Goal: Task Accomplishment & Management: Manage account settings

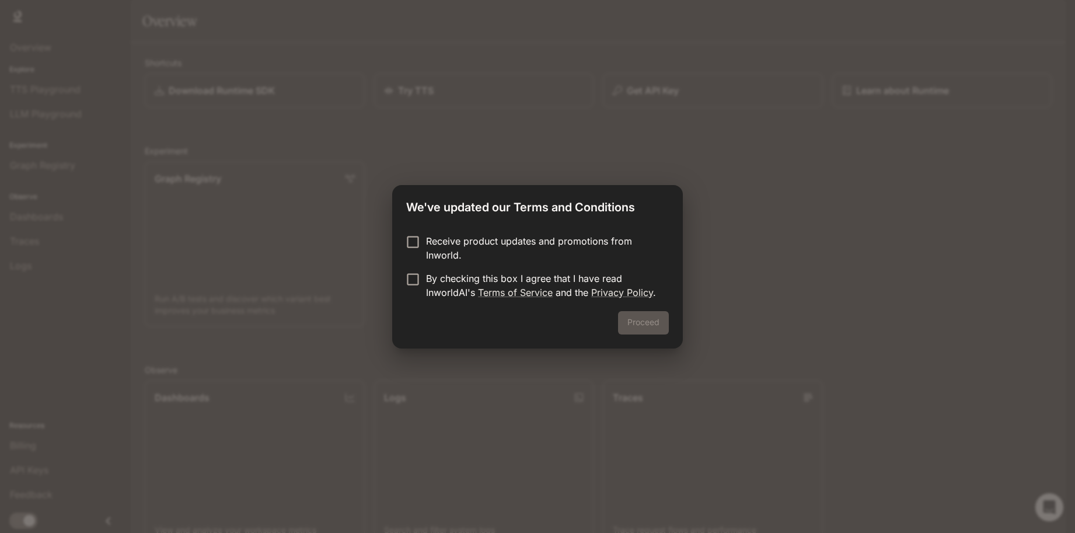
click at [470, 244] on p "Receive product updates and promotions from Inworld." at bounding box center [542, 248] width 233 height 28
click at [449, 279] on p "By checking this box I agree that I have read InworldAI's Terms of Service and …" at bounding box center [542, 285] width 233 height 28
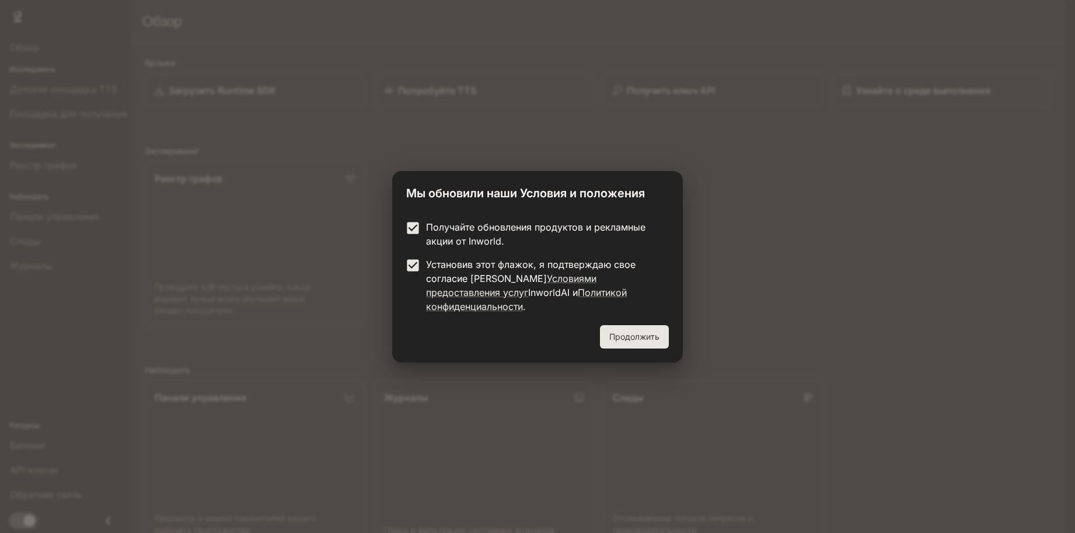
click at [463, 241] on p "Получайте обновления продуктов и рекламные акции от Inworld." at bounding box center [542, 234] width 233 height 28
click at [652, 331] on font "Продолжить" at bounding box center [634, 336] width 50 height 10
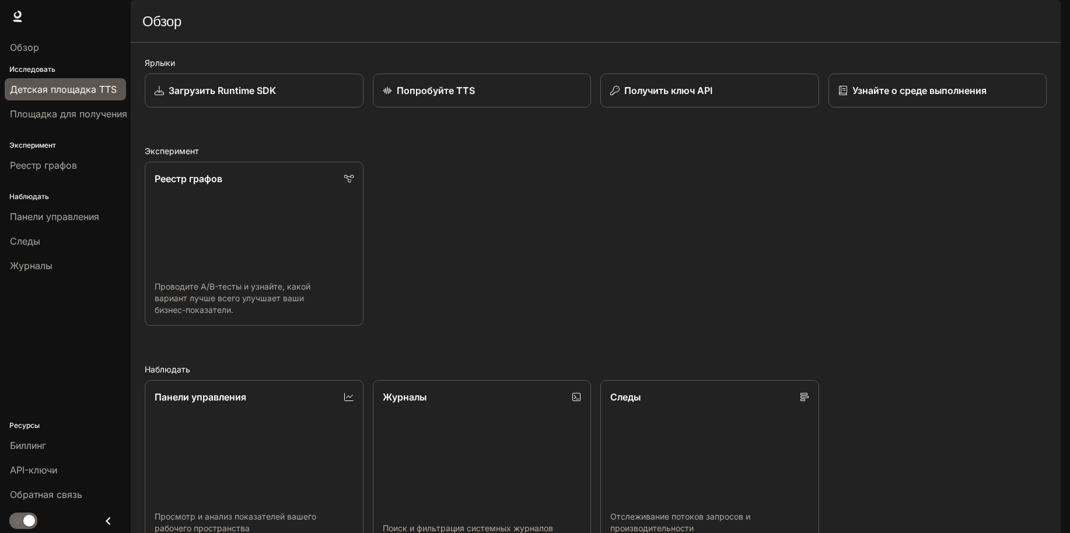
click at [58, 87] on font "Детская площадка TTS" at bounding box center [63, 89] width 107 height 12
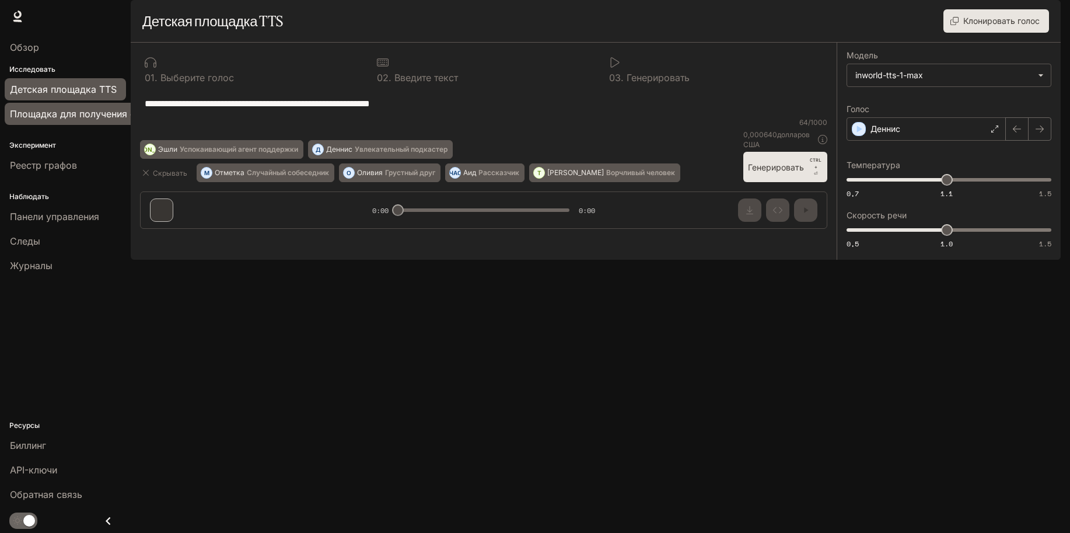
click at [64, 111] on font "Площадка для получения степени магистра права" at bounding box center [125, 114] width 230 height 12
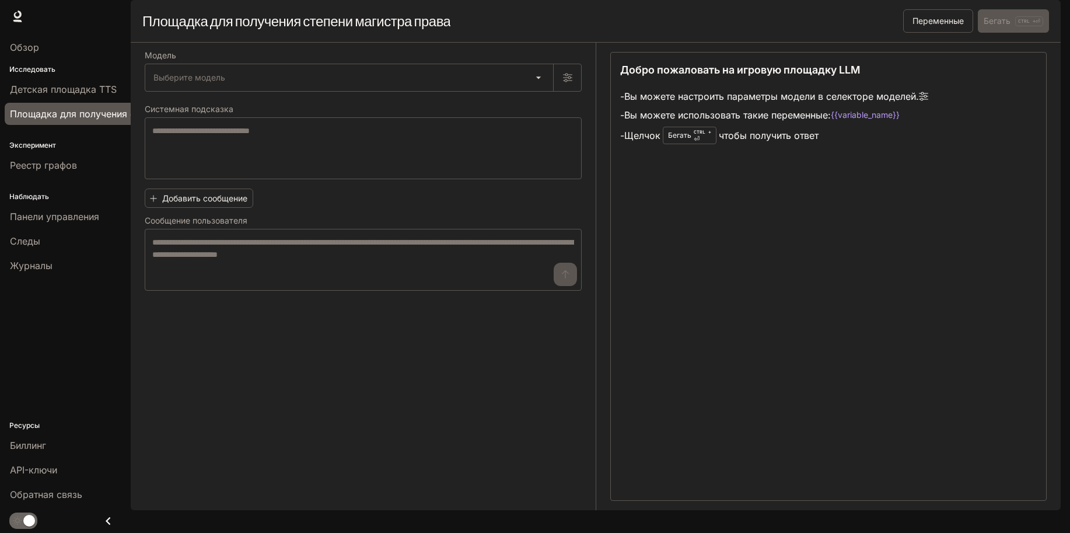
click at [1044, 15] on img "button" at bounding box center [1044, 16] width 16 height 16
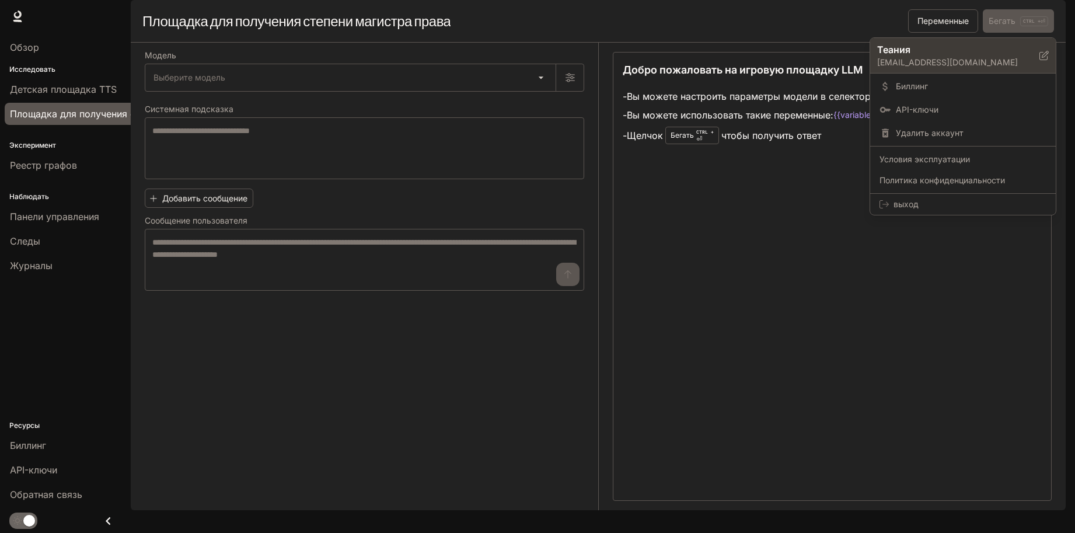
click at [1040, 54] on icon at bounding box center [1043, 55] width 9 height 9
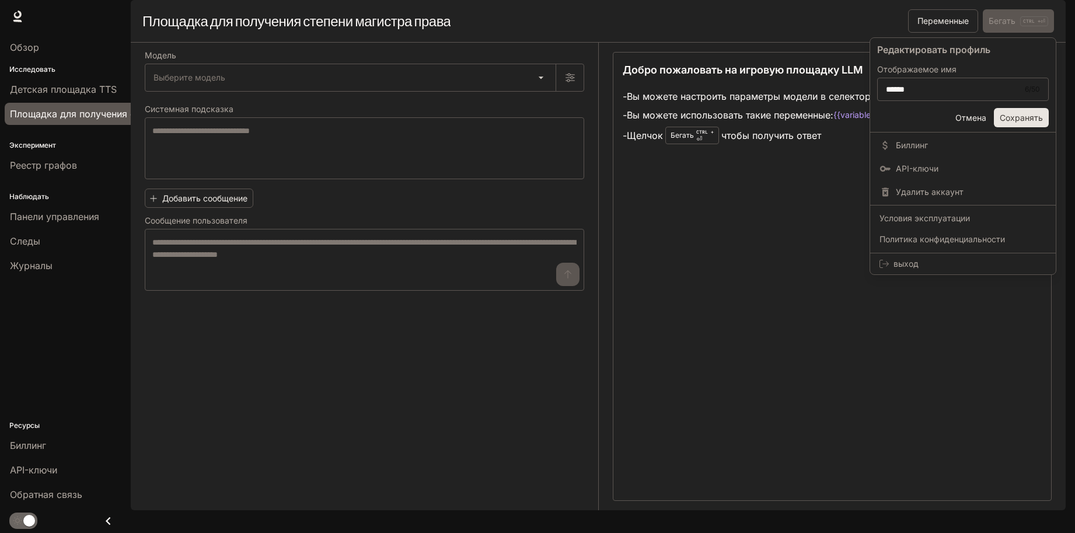
click at [973, 122] on font "Отмена" at bounding box center [970, 118] width 31 height 10
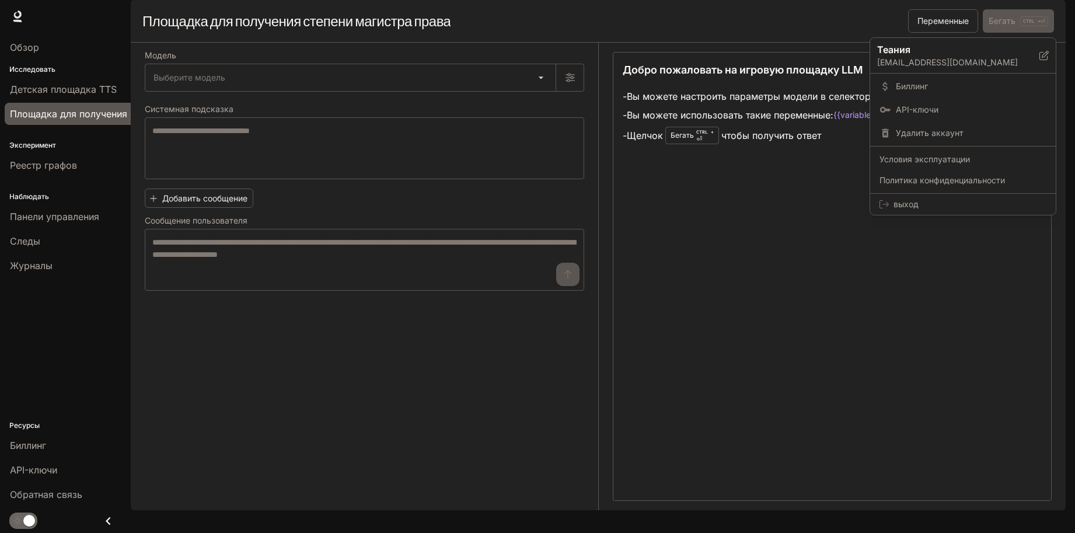
click at [1002, 22] on div at bounding box center [537, 266] width 1075 height 533
click at [979, 19] on font "Документация" at bounding box center [991, 16] width 59 height 10
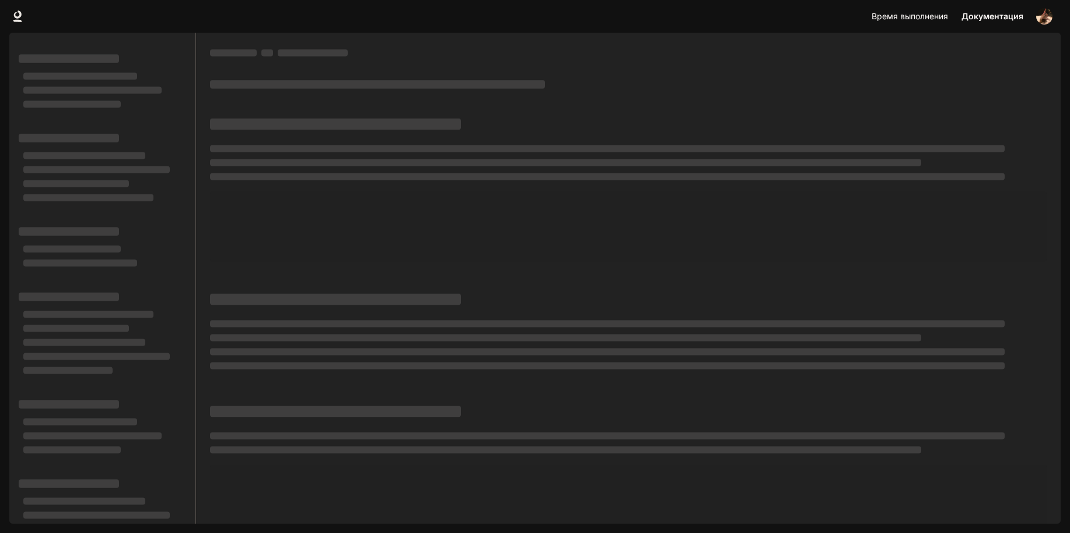
click at [920, 15] on font "Время выполнения" at bounding box center [910, 16] width 76 height 10
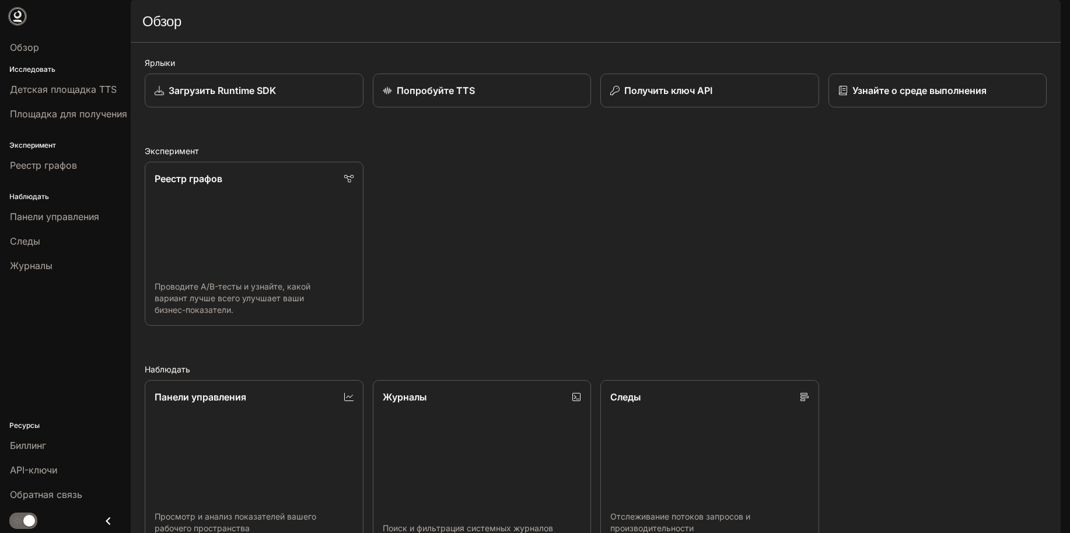
click at [13, 18] on icon at bounding box center [18, 17] width 12 height 12
click at [1044, 18] on img "button" at bounding box center [1049, 16] width 16 height 16
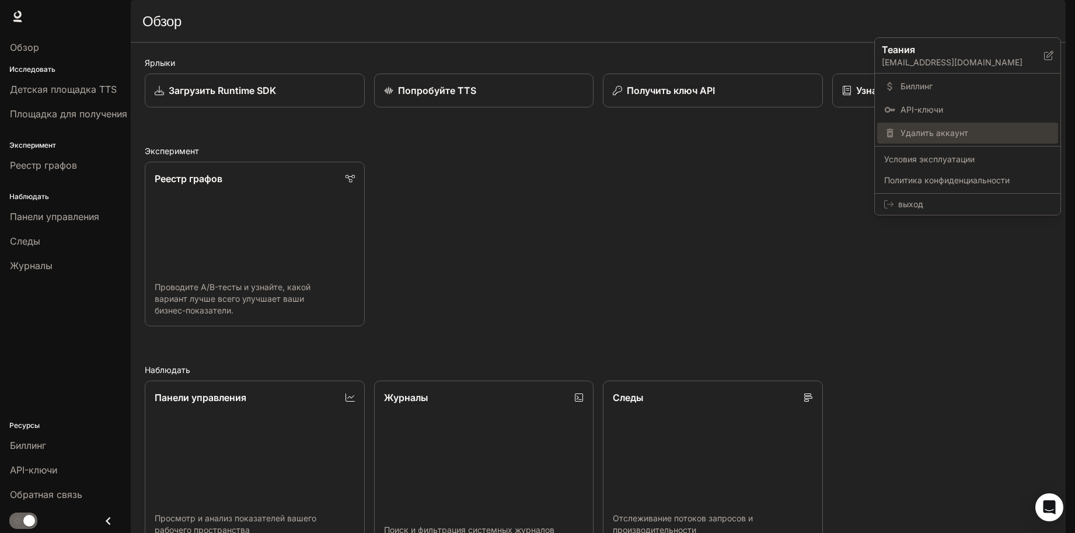
click at [920, 125] on div "Удалить аккаунт" at bounding box center [967, 133] width 181 height 21
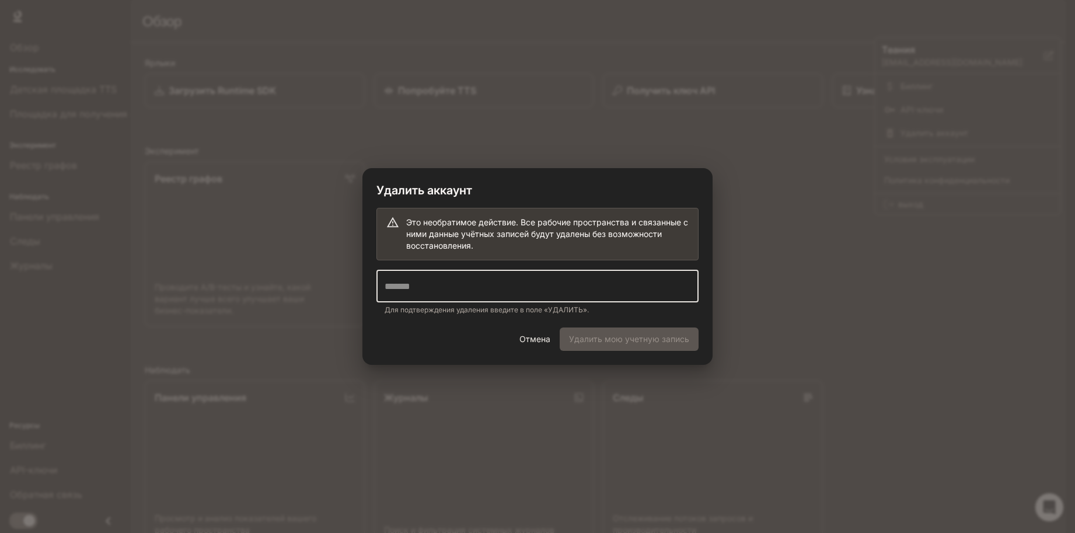
click at [489, 296] on input "text" at bounding box center [537, 286] width 322 height 33
type input "*"
click at [445, 322] on div "Это необратимое действие. Все рабочие пространства и связанные с ними данные уч…" at bounding box center [537, 268] width 350 height 120
click at [597, 338] on div "Отмена Удалить мою учетную запись" at bounding box center [537, 345] width 350 height 37
click at [486, 287] on input "*******" at bounding box center [537, 286] width 322 height 33
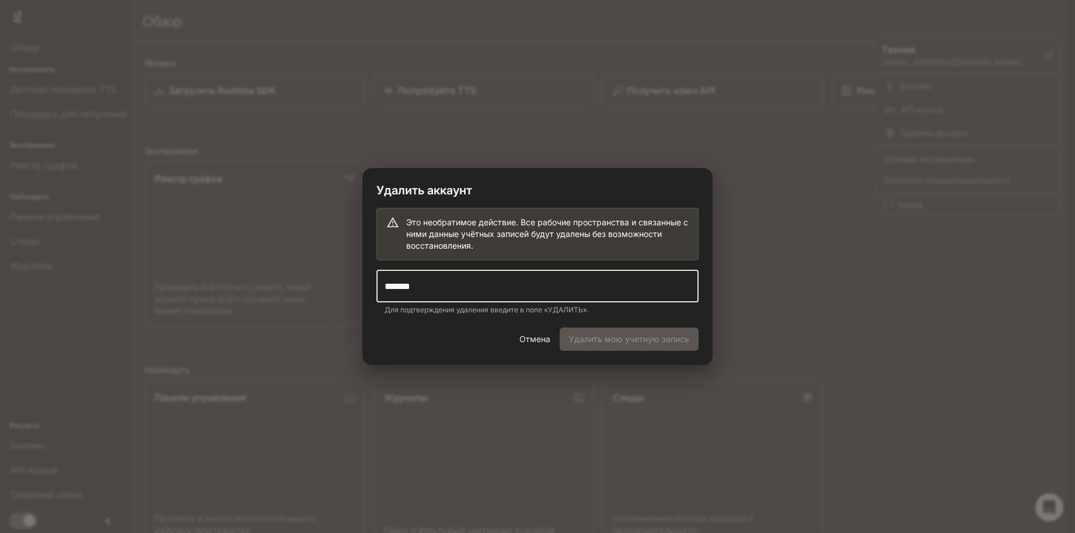
drag, startPoint x: 453, startPoint y: 282, endPoint x: 347, endPoint y: 282, distance: 106.2
click at [340, 282] on div "Удалить аккаунт Это необратимое действие. Все рабочие пространства и связанные …" at bounding box center [537, 266] width 1075 height 533
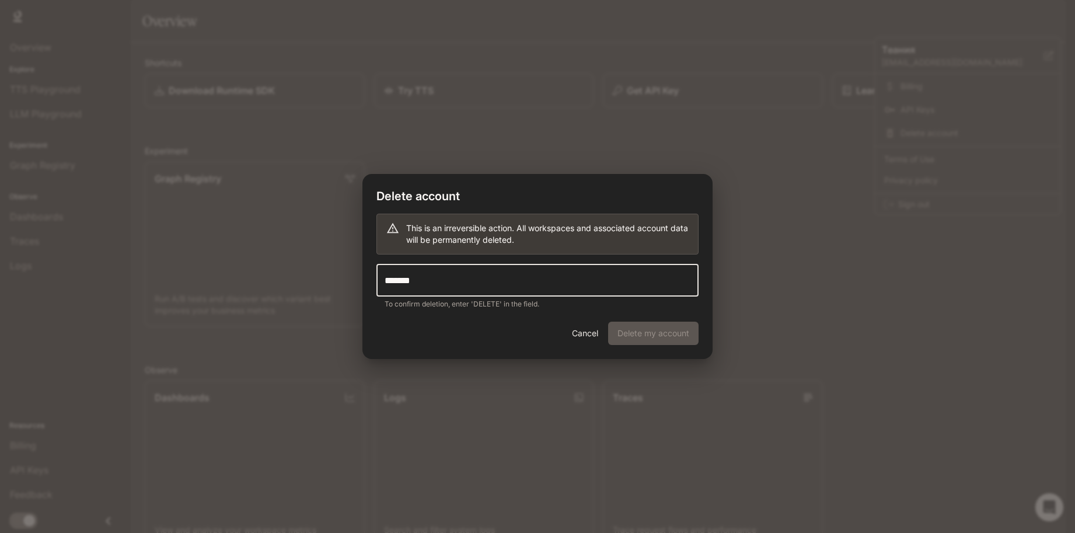
drag, startPoint x: 450, startPoint y: 291, endPoint x: 250, endPoint y: 292, distance: 200.1
click at [251, 292] on div "Delete account This is an irreversible action. All workspaces and associated ac…" at bounding box center [537, 266] width 1075 height 533
type input "******"
click at [666, 332] on button "Delete my account" at bounding box center [653, 332] width 90 height 23
